Goal: Task Accomplishment & Management: Complete application form

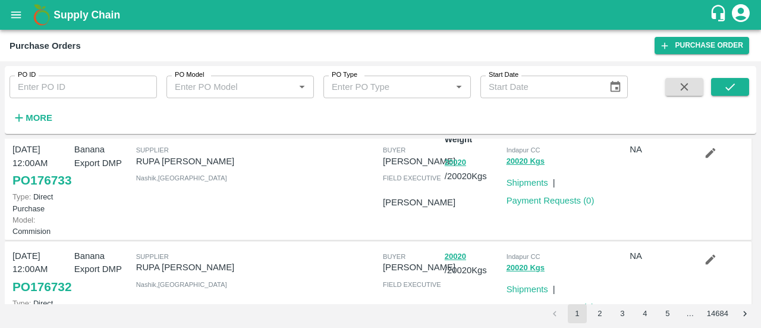
scroll to position [25, 0]
click at [459, 160] on button "20020" at bounding box center [455, 163] width 21 height 14
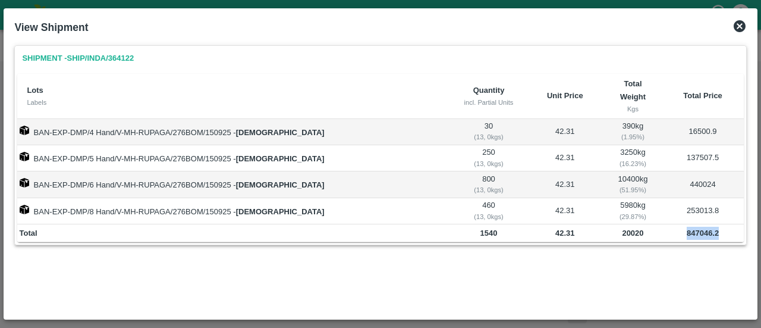
drag, startPoint x: 724, startPoint y: 218, endPoint x: 678, endPoint y: 225, distance: 46.3
click at [678, 225] on td "847046.2" at bounding box center [702, 233] width 81 height 18
copy b "847046.2"
click at [736, 30] on icon at bounding box center [740, 26] width 14 height 14
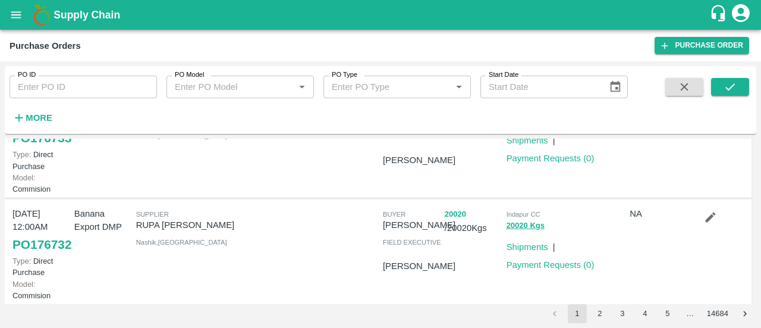
scroll to position [112, 0]
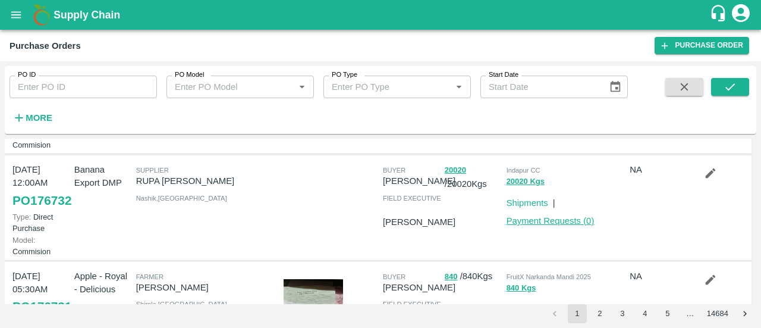
click at [551, 225] on link "Payment Requests ( 0 )" at bounding box center [551, 221] width 88 height 10
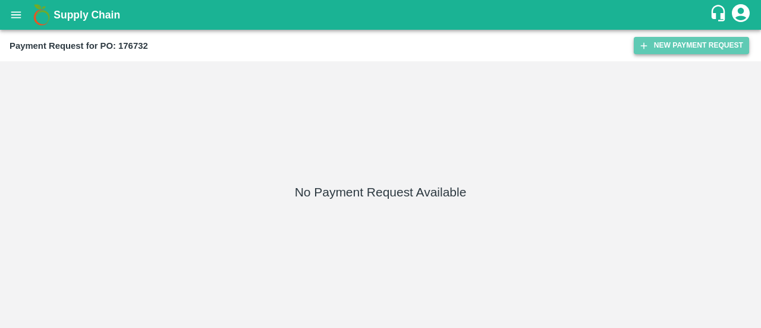
click at [670, 45] on button "New Payment Request" at bounding box center [691, 45] width 115 height 17
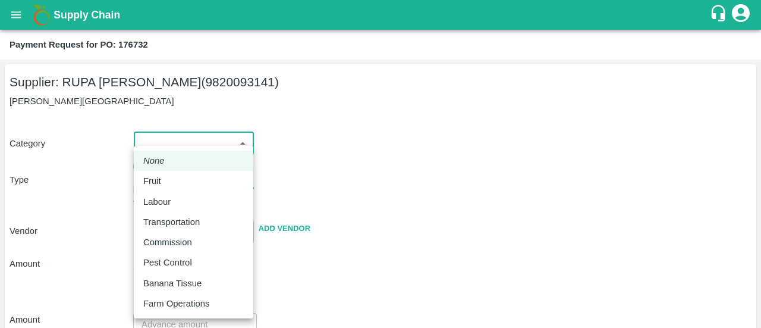
click at [159, 151] on body "Supply Chain Payment Request for PO: 176732 Supplier: RUPA GAURANG SANKHESARA (…" at bounding box center [380, 164] width 761 height 328
click at [158, 172] on li "Fruit" at bounding box center [194, 181] width 120 height 20
type input "1"
type input "[PERSON_NAME] [PERSON_NAME] - 9820093141(Supplier)"
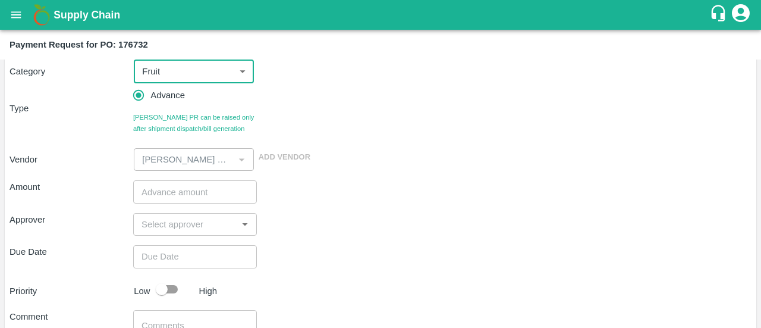
scroll to position [73, 0]
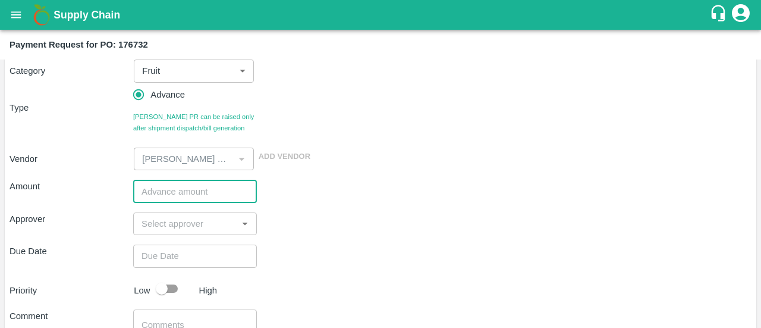
click at [163, 187] on input "number" at bounding box center [195, 191] width 124 height 23
paste input "592932.34"
type input "592932.34"
click at [170, 228] on input "input" at bounding box center [185, 223] width 97 height 15
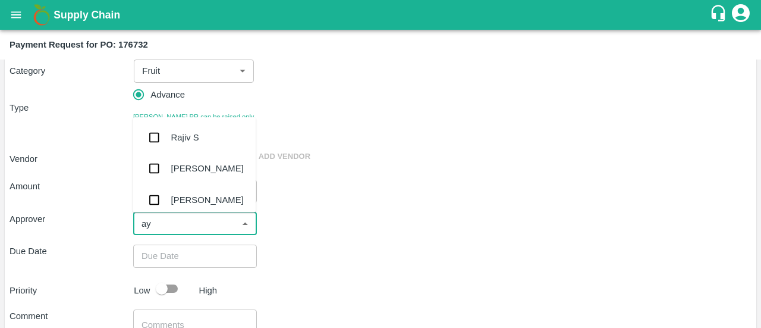
type input "ayu"
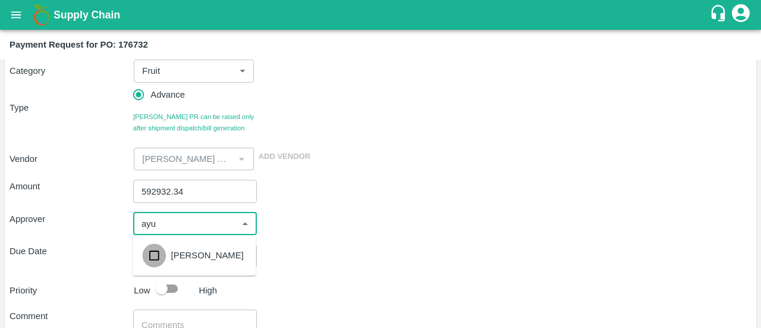
click at [164, 250] on input "checkbox" at bounding box center [154, 255] width 24 height 24
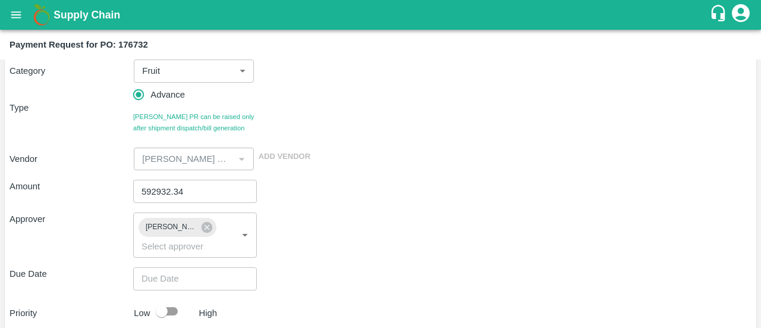
click at [370, 266] on div "Amount 592932.34 ​ Approver Ayush Khandal ​ Due Date ​ Priority Low High Commen…" at bounding box center [381, 303] width 742 height 266
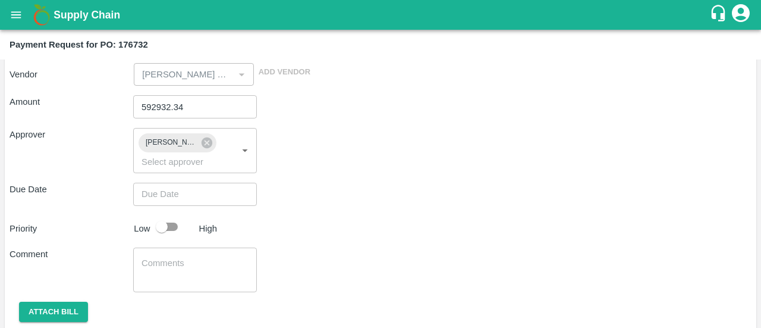
scroll to position [158, 0]
type input "DD/MM/YYYY hh:mm aa"
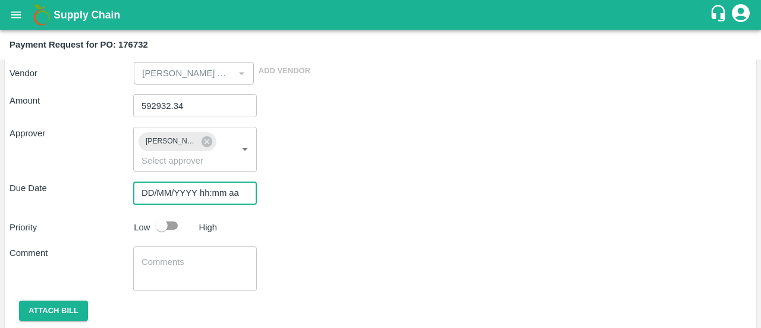
click at [208, 188] on input "DD/MM/YYYY hh:mm aa" at bounding box center [190, 192] width 115 height 23
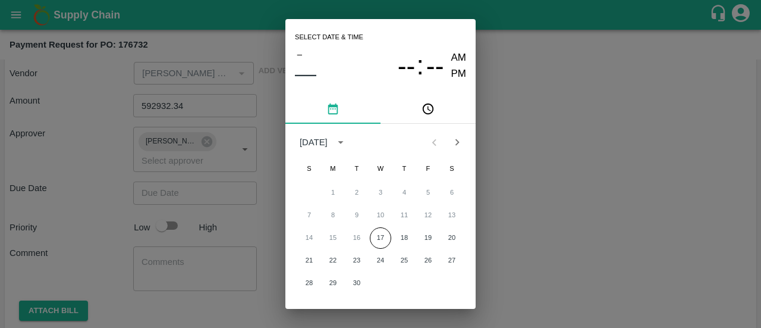
click at [369, 233] on div "14 15 16 17 18 19 20" at bounding box center [380, 237] width 190 height 21
click at [374, 235] on button "17" at bounding box center [380, 237] width 21 height 21
type input "[DATE] 12:00 AM"
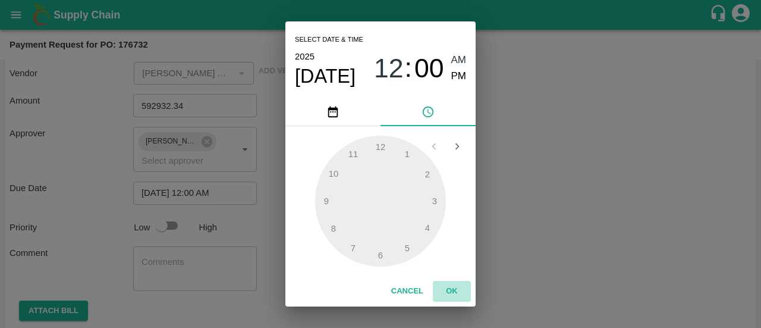
click at [448, 293] on button "OK" at bounding box center [452, 291] width 38 height 21
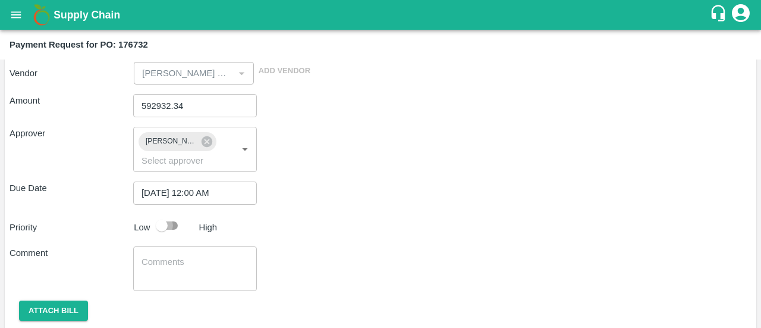
click at [170, 225] on input "checkbox" at bounding box center [162, 225] width 68 height 23
checkbox input "true"
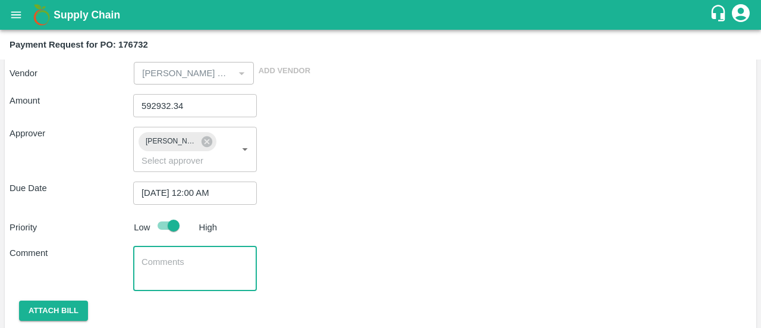
click at [163, 270] on textarea at bounding box center [195, 268] width 107 height 25
paste textarea "ARKU5035994"
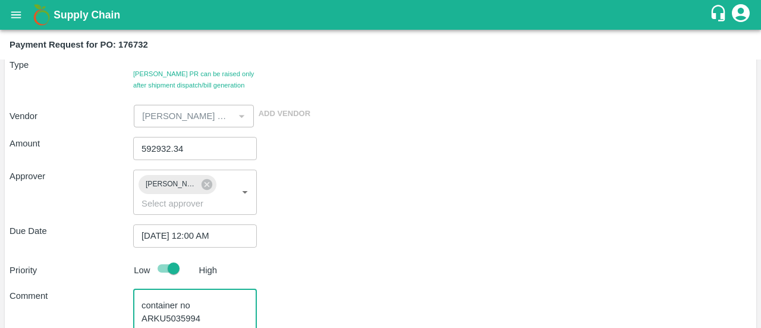
scroll to position [195, 0]
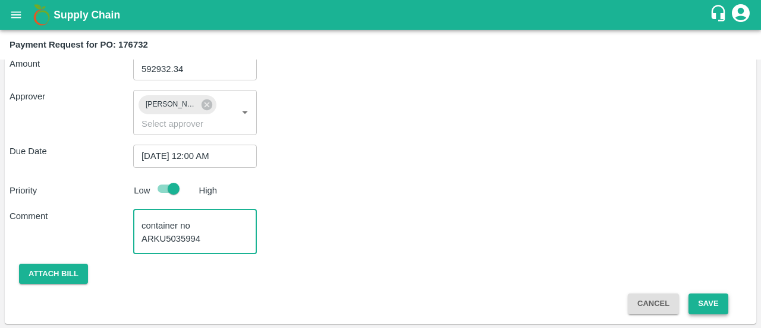
type textarea "70% payment against container no ARKU5035994"
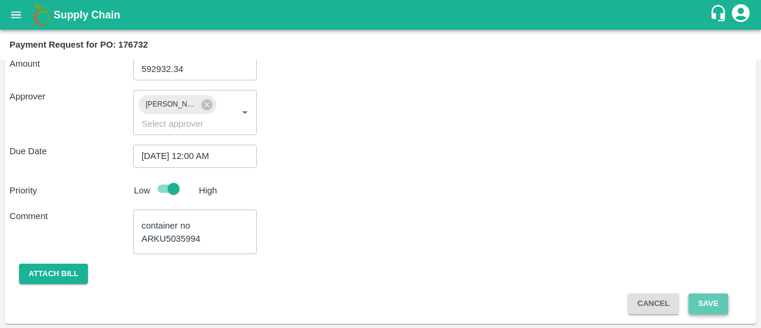
click at [717, 308] on button "Save" at bounding box center [708, 303] width 39 height 21
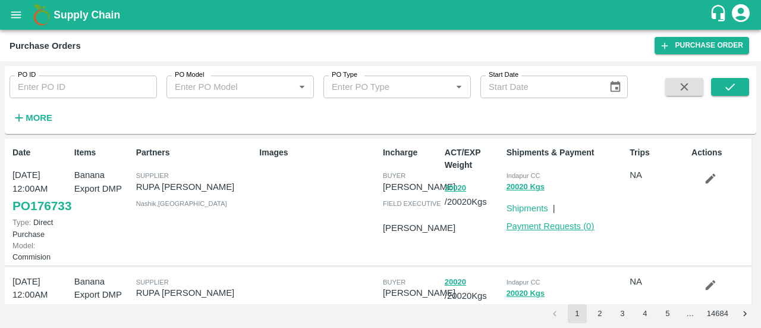
click at [559, 228] on link "Payment Requests ( 0 )" at bounding box center [551, 226] width 88 height 10
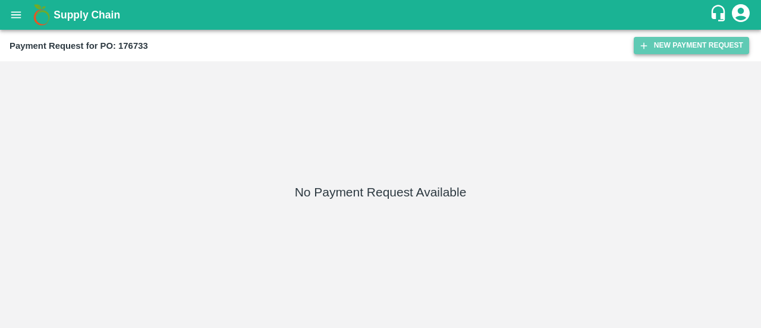
click at [654, 43] on button "New Payment Request" at bounding box center [691, 45] width 115 height 17
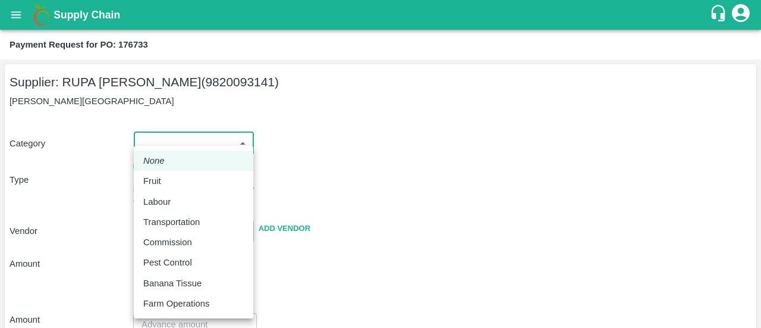
click at [218, 139] on body "Supply Chain Payment Request for PO: 176733 Supplier: RUPA [PERSON_NAME] (98200…" at bounding box center [380, 164] width 761 height 328
click at [174, 178] on div "Fruit" at bounding box center [193, 180] width 100 height 13
type input "1"
type input "[PERSON_NAME] [PERSON_NAME] - 9820093141(Supplier)"
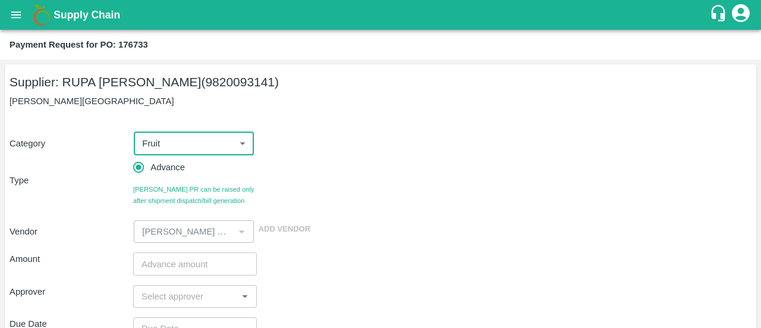
scroll to position [84, 0]
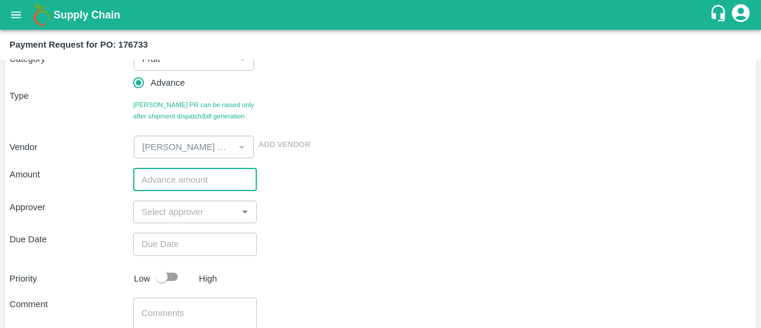
click at [159, 175] on input "number" at bounding box center [195, 179] width 124 height 23
paste input "592932.34"
type input "592932.34"
click at [152, 207] on input "input" at bounding box center [185, 211] width 97 height 15
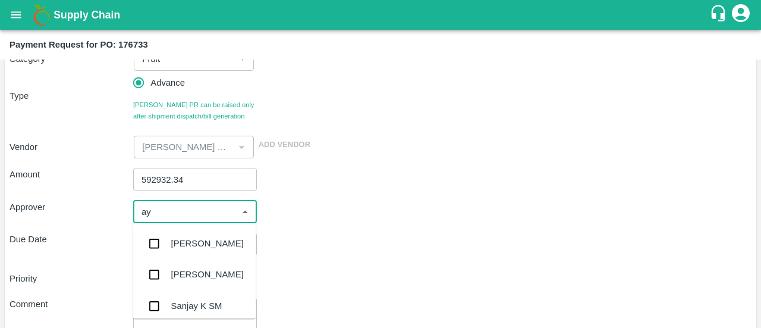
type input "ayu"
click at [155, 240] on input "checkbox" at bounding box center [154, 243] width 24 height 24
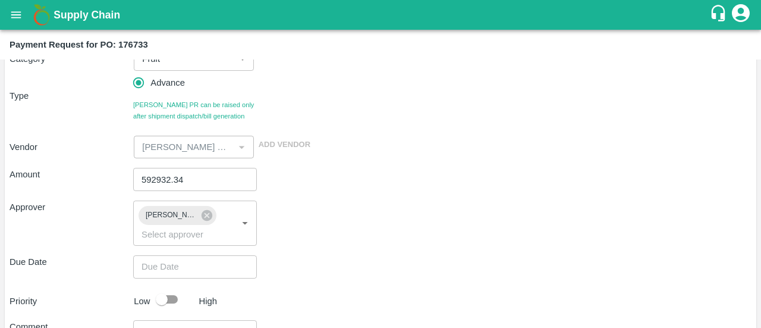
click at [539, 304] on div "Priority Low High" at bounding box center [378, 299] width 747 height 23
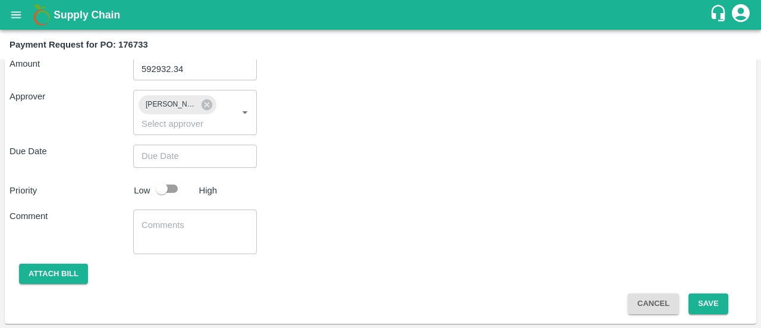
type input "DD/MM/YYYY hh:mm aa"
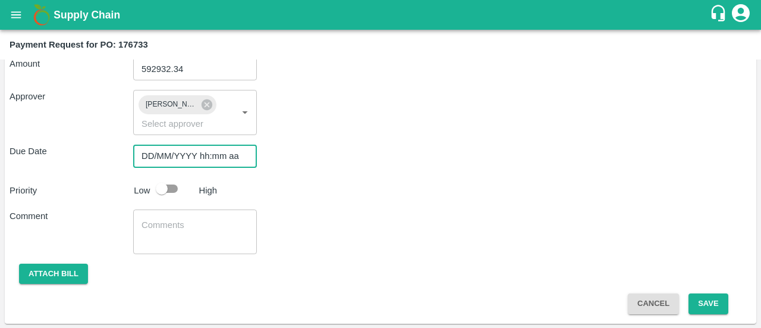
click at [206, 159] on input "DD/MM/YYYY hh:mm aa" at bounding box center [190, 155] width 115 height 23
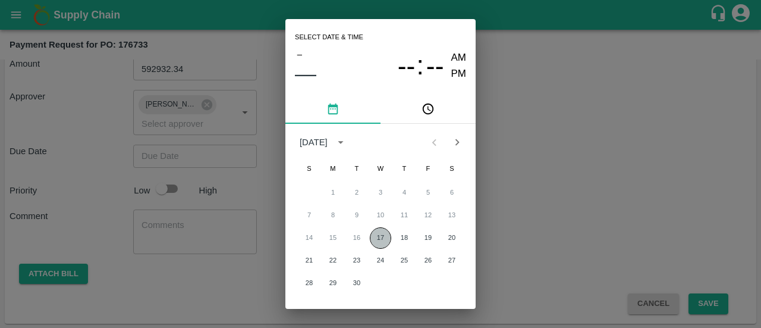
click at [373, 241] on button "17" at bounding box center [380, 237] width 21 height 21
type input "[DATE] 12:00 AM"
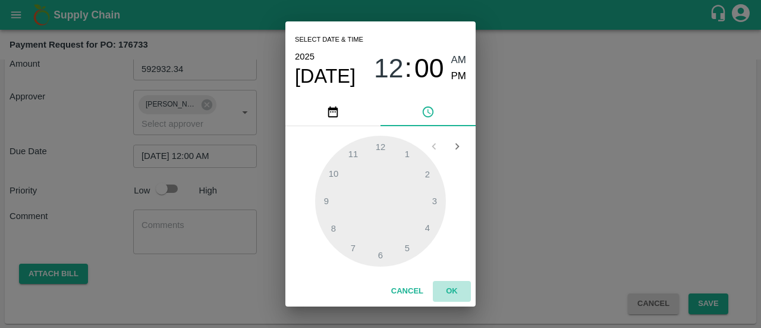
click at [455, 296] on button "OK" at bounding box center [452, 291] width 38 height 21
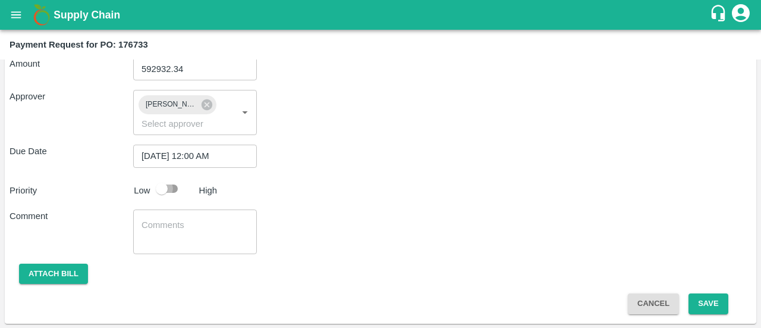
click at [168, 191] on input "checkbox" at bounding box center [162, 188] width 68 height 23
checkbox input "true"
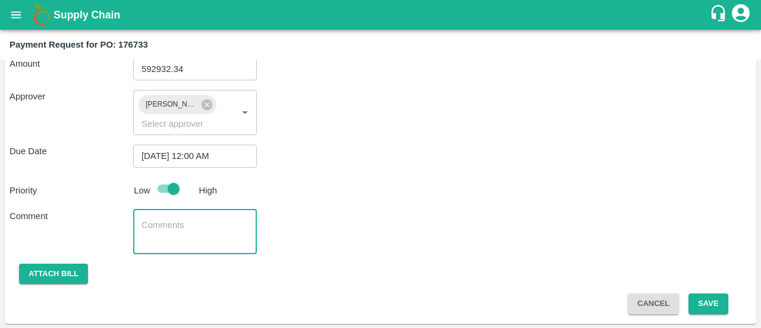
click at [160, 221] on textarea at bounding box center [195, 231] width 107 height 25
paste textarea "CGXU8014092"
type textarea "70% advance against container CGXU8014092"
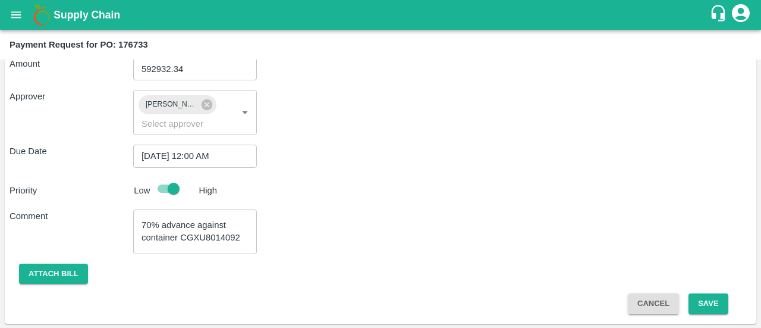
click at [394, 209] on div "Comment 70% advance against container CGXU8014092 x ​" at bounding box center [381, 231] width 742 height 45
click at [709, 300] on button "Save" at bounding box center [708, 303] width 39 height 21
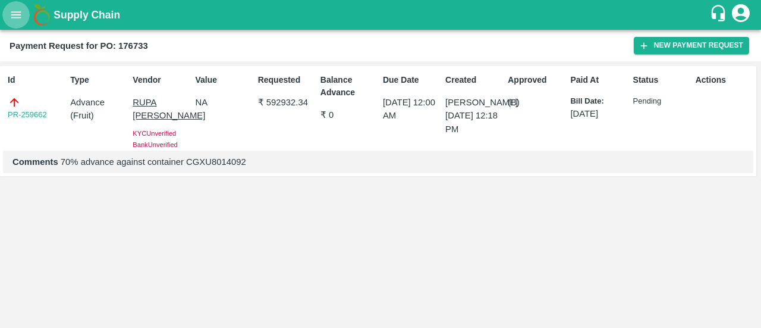
click at [13, 17] on icon "open drawer" at bounding box center [16, 14] width 13 height 13
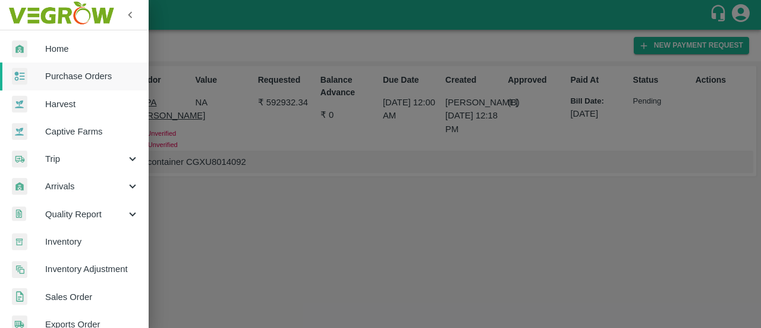
scroll to position [350, 0]
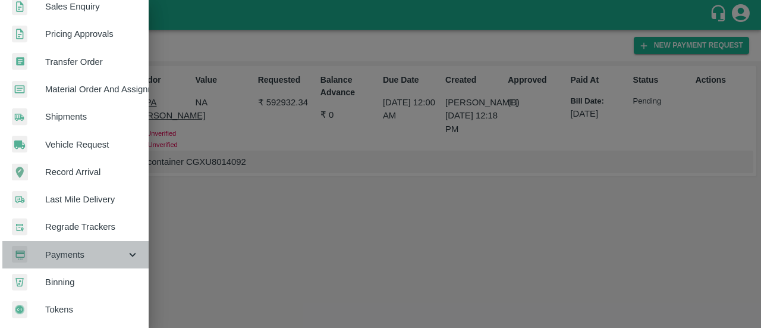
click at [104, 252] on span "Payments" at bounding box center [85, 254] width 81 height 13
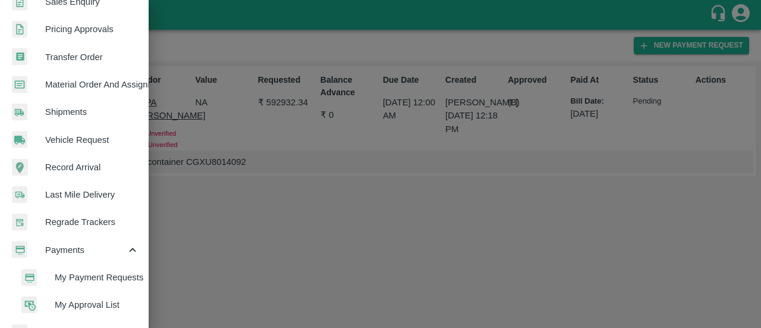
click at [99, 274] on span "My Payment Requests" at bounding box center [97, 277] width 84 height 13
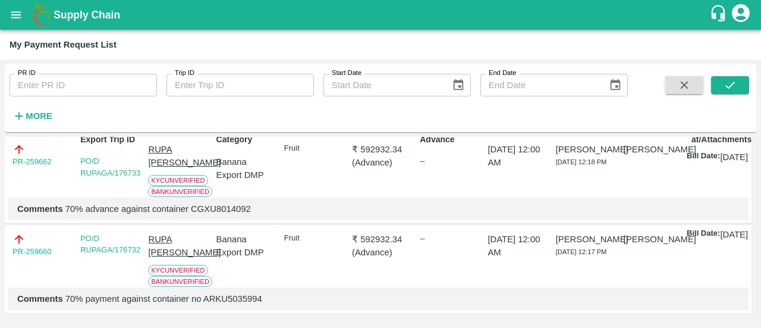
scroll to position [150, 0]
drag, startPoint x: 64, startPoint y: 218, endPoint x: 4, endPoint y: 217, distance: 60.7
click at [4, 217] on div "PR ID PR ID Trip ID Trip ID Start Date Start Date End Date End Date More DOWNLO…" at bounding box center [380, 193] width 761 height 268
copy link "PR-259660"
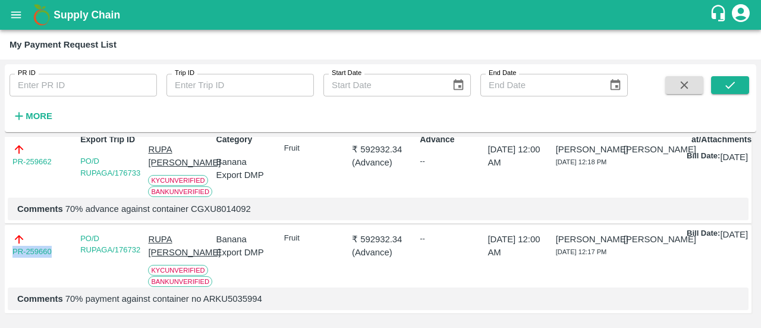
copy link "PR-259660"
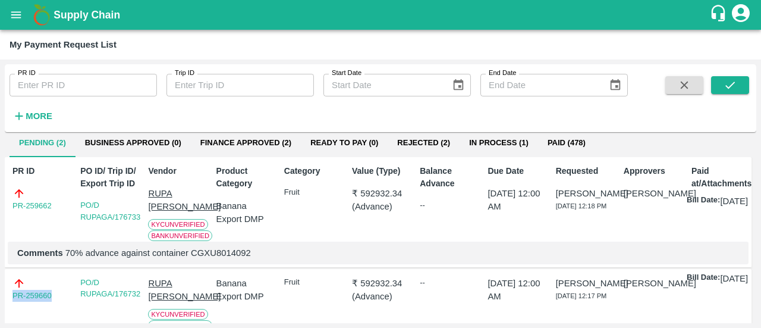
scroll to position [33, 0]
drag, startPoint x: 58, startPoint y: 206, endPoint x: 9, endPoint y: 213, distance: 49.8
click at [9, 213] on div "PR ID PR-259662" at bounding box center [39, 201] width 62 height 81
copy link "PR-259662"
